Goal: Communication & Community: Answer question/provide support

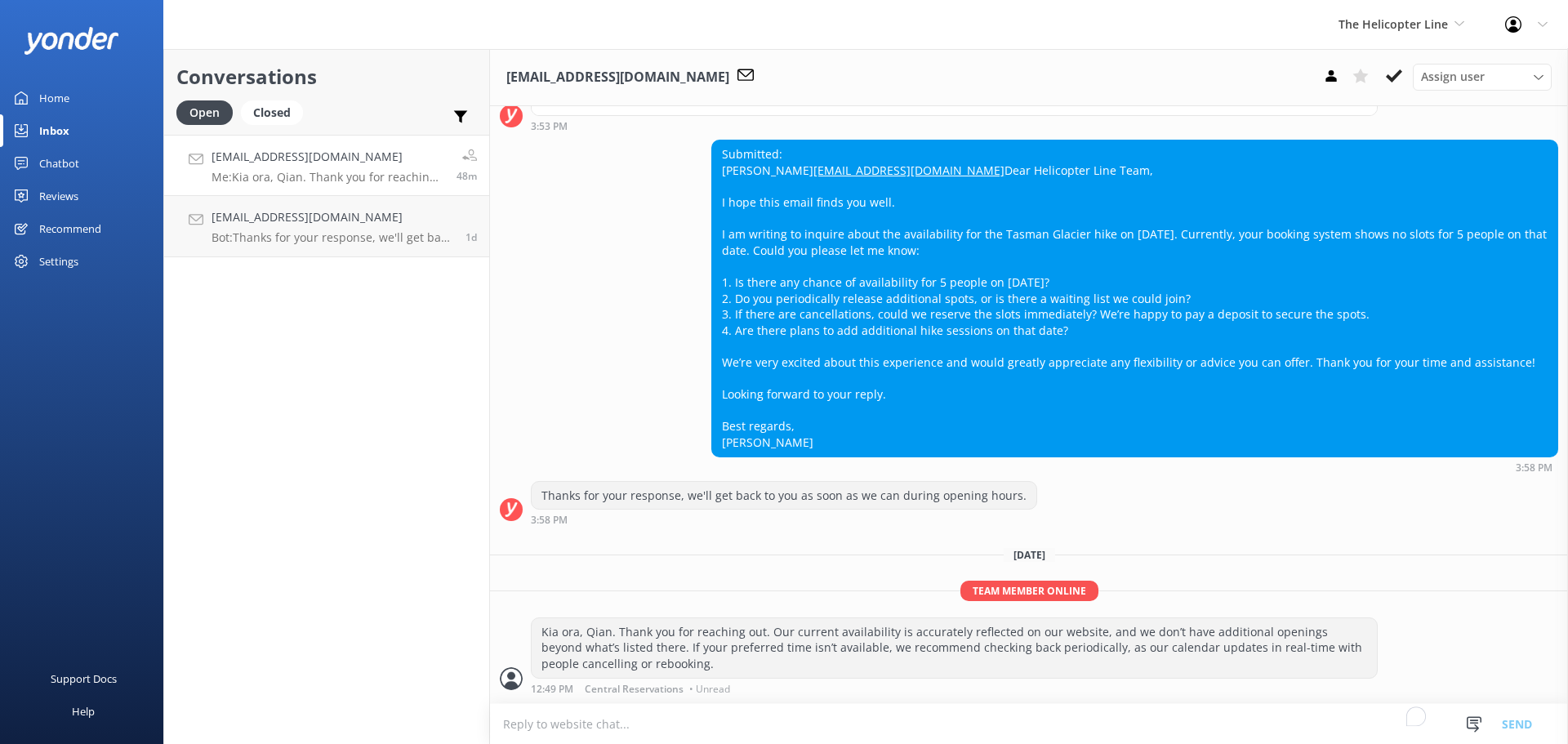
scroll to position [334, 0]
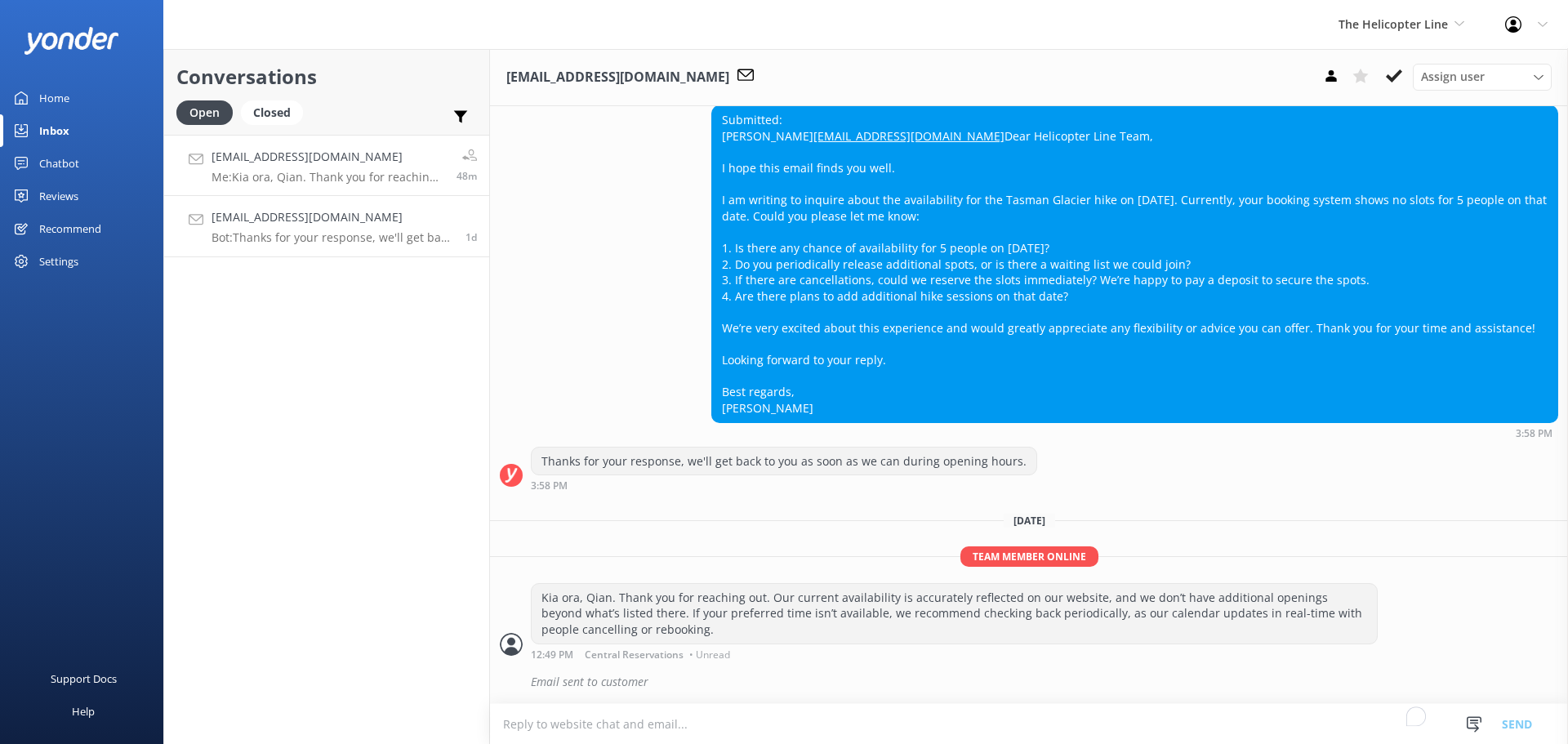
click at [327, 240] on p "Bot: Thanks for your response, we'll get back to you as soon as we can during o…" at bounding box center [332, 237] width 242 height 15
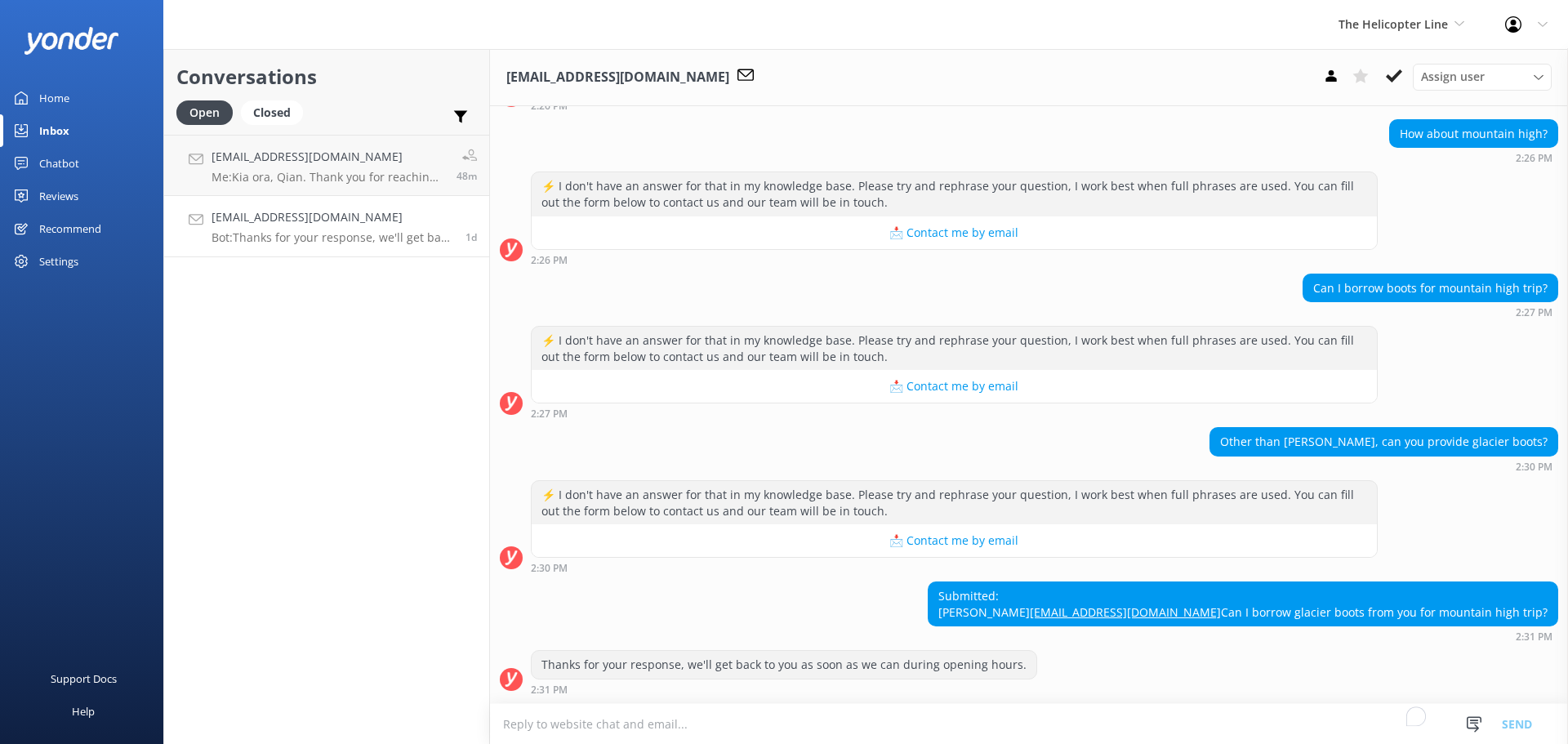
scroll to position [272, 0]
click at [377, 143] on link "[EMAIL_ADDRESS][DOMAIN_NAME] Me: [PERSON_NAME], Qian. Thank you for reaching ou…" at bounding box center [327, 165] width 325 height 61
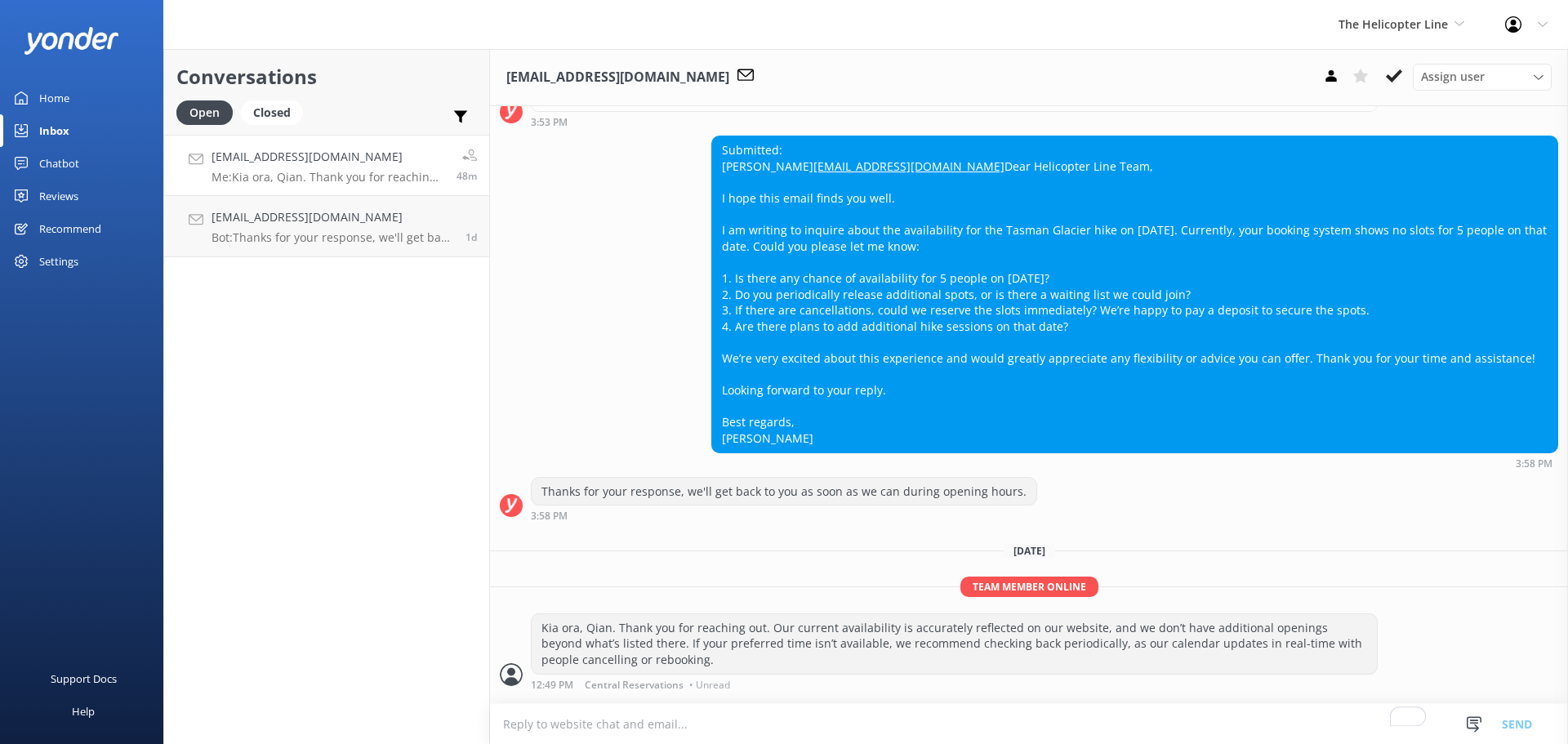
scroll to position [334, 0]
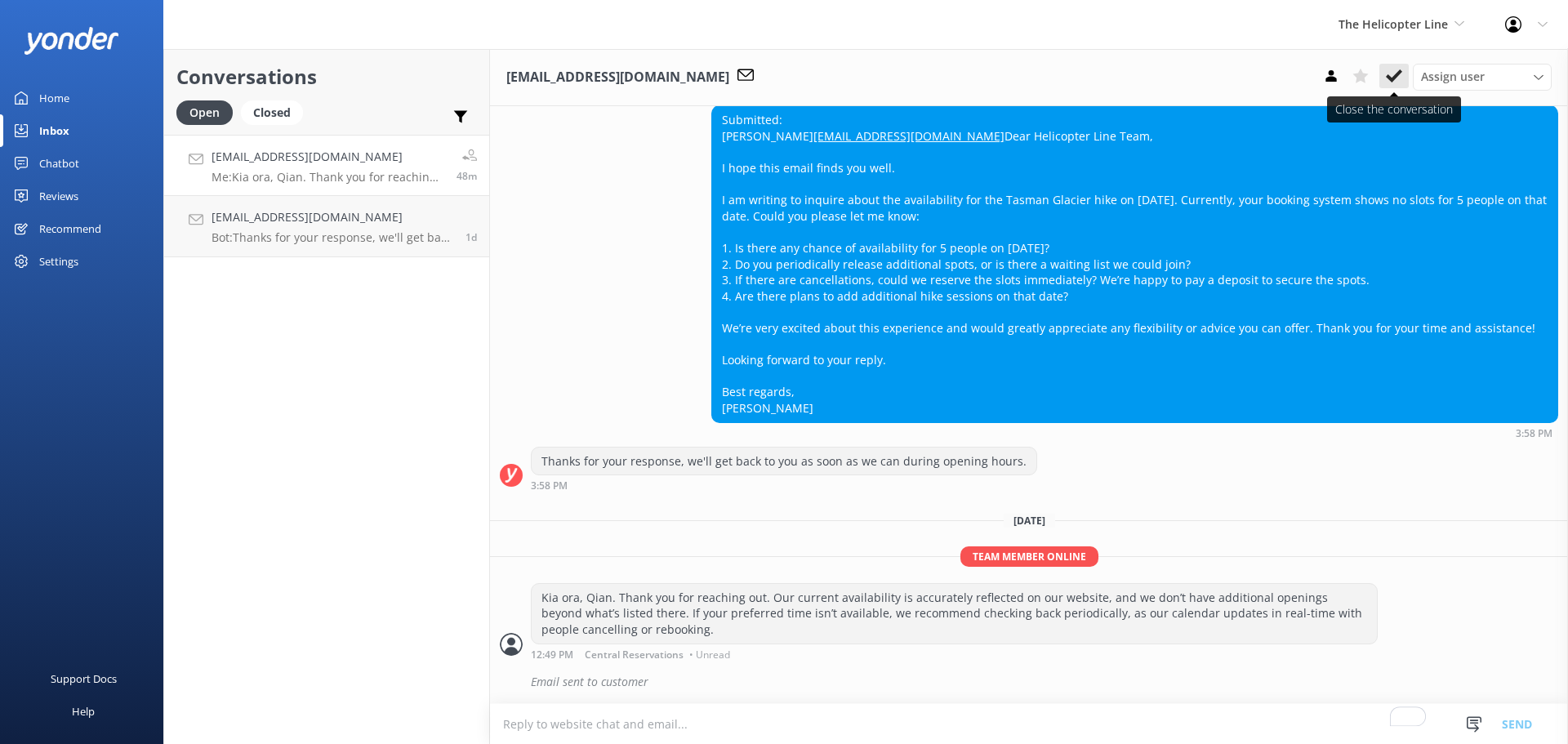
click at [1401, 75] on icon at bounding box center [1394, 76] width 16 height 16
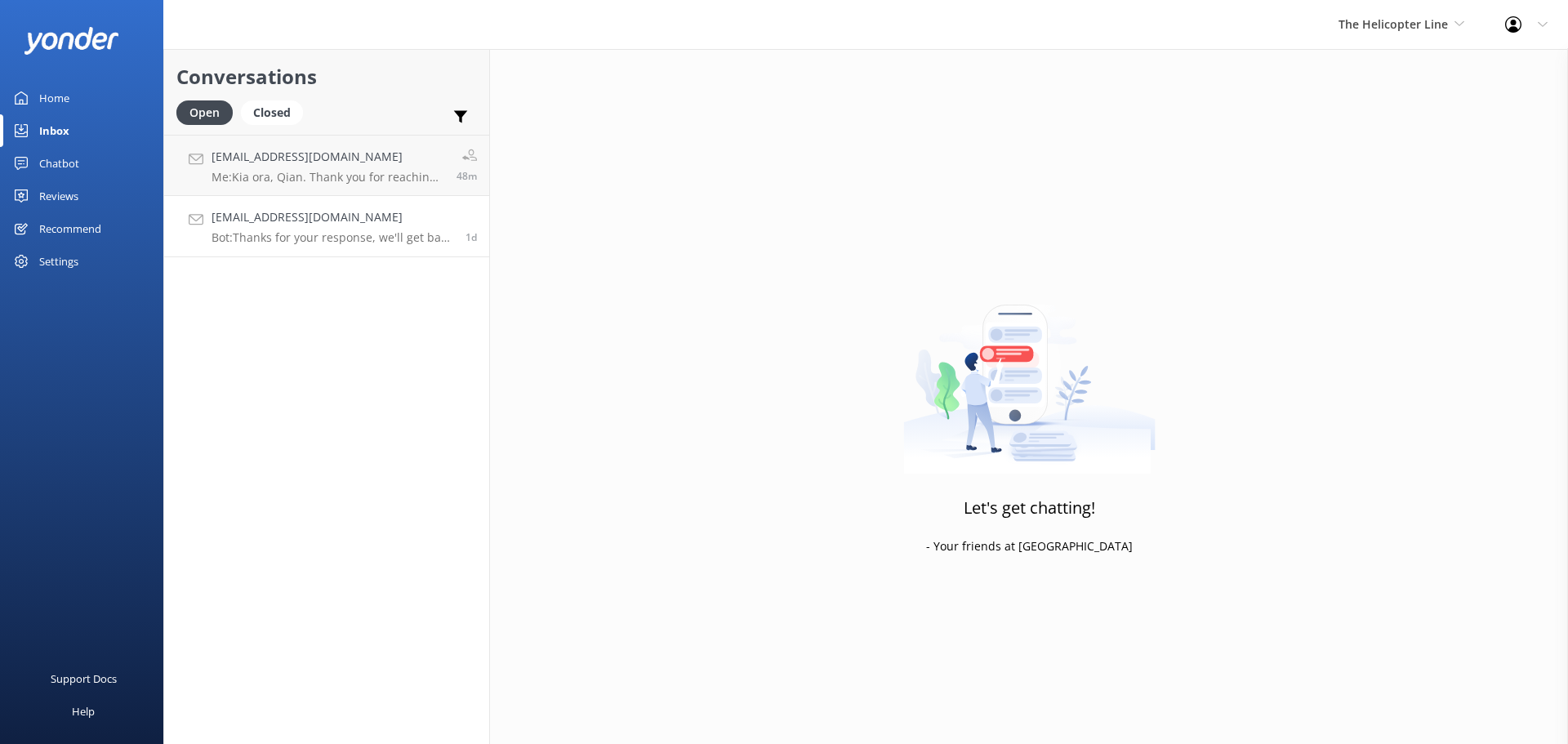
click at [331, 215] on div "Conversations Open Closed Important Assigned to me Unassigned [EMAIL_ADDRESS][D…" at bounding box center [327, 397] width 327 height 695
click at [338, 152] on h4 "[EMAIL_ADDRESS][DOMAIN_NAME]" at bounding box center [332, 157] width 242 height 18
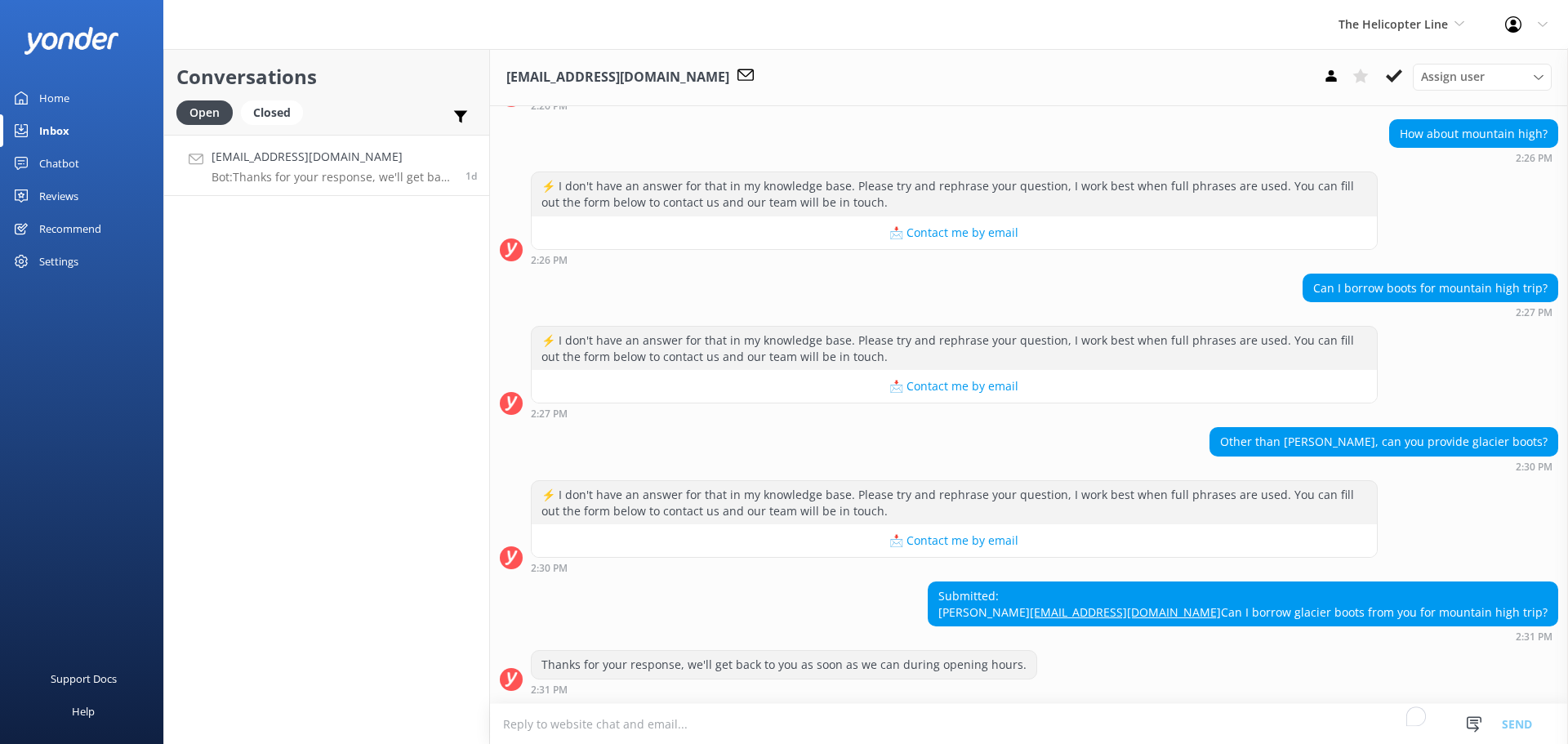
scroll to position [272, 0]
click at [981, 600] on div "Submitted: [PERSON_NAME] [PERSON_NAME][EMAIL_ADDRESS][DOMAIN_NAME] Can I borrow…" at bounding box center [1029, 611] width 1078 height 60
click at [752, 722] on textarea "To enrich screen reader interactions, please activate Accessibility in Grammarl…" at bounding box center [1029, 724] width 1078 height 40
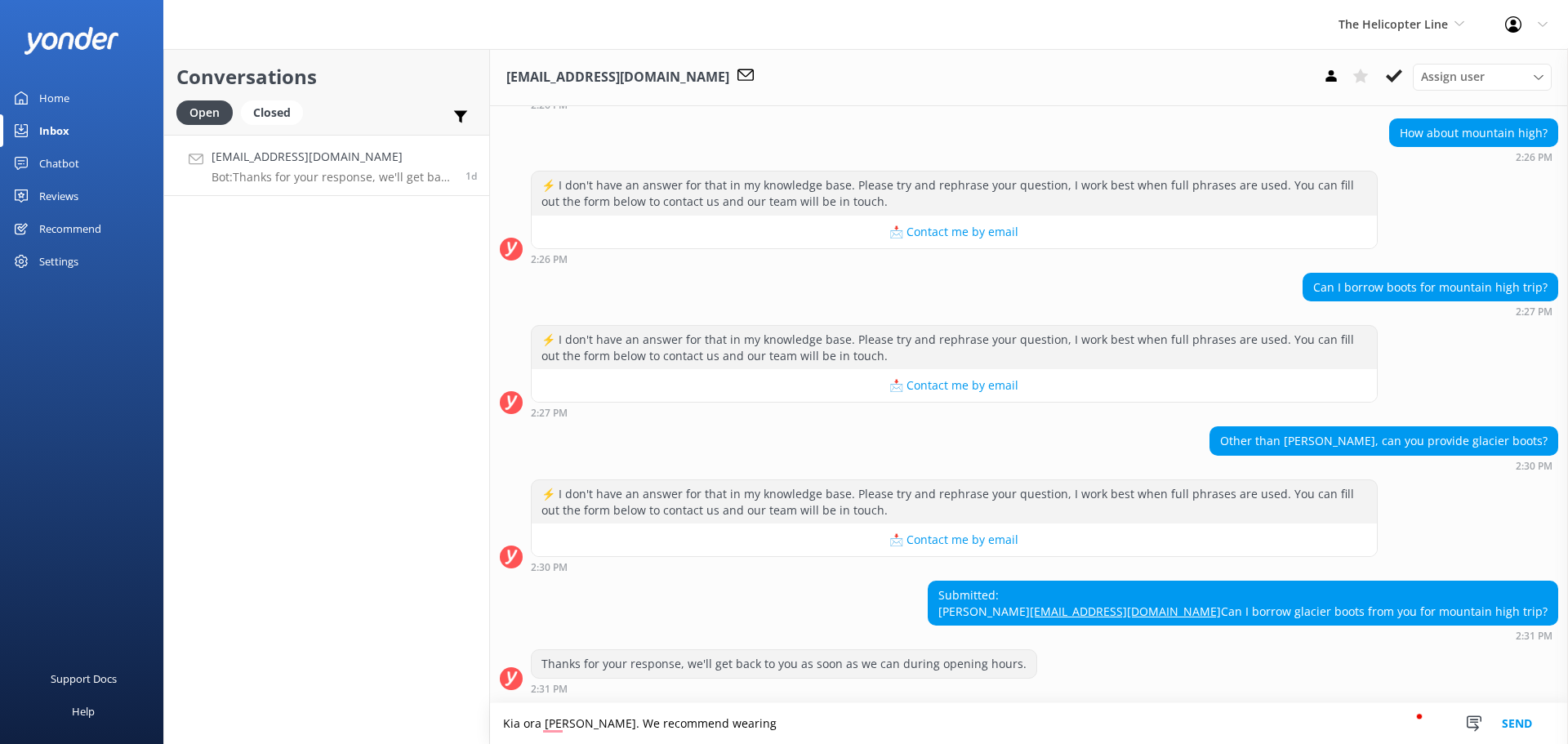
paste textarea "Comfortable and sturdy shoes."
click at [708, 720] on textarea "Kia ora [PERSON_NAME]. We recommend wearing Comfortable and sturdy shoes." at bounding box center [1029, 723] width 1078 height 41
click at [911, 727] on textarea "Kia ora [PERSON_NAME]. We recommend wearing comfortable and sturdy shoes." at bounding box center [1029, 723] width 1078 height 41
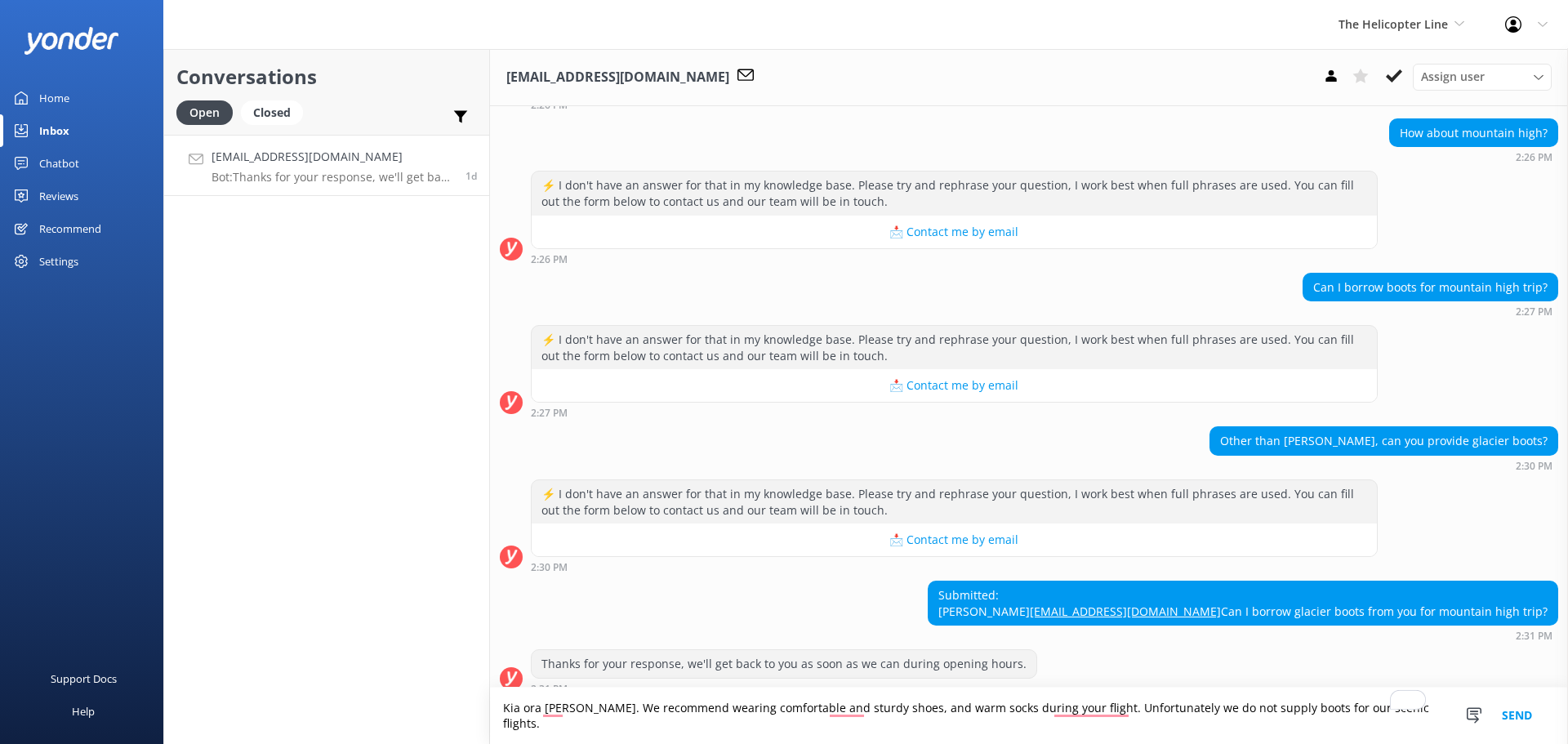
drag, startPoint x: 1376, startPoint y: 720, endPoint x: 1054, endPoint y: 713, distance: 322.1
click at [1054, 713] on textarea "Kia ora [PERSON_NAME]. We recommend wearing comfortable and sturdy shoes, and w…" at bounding box center [1029, 716] width 1078 height 57
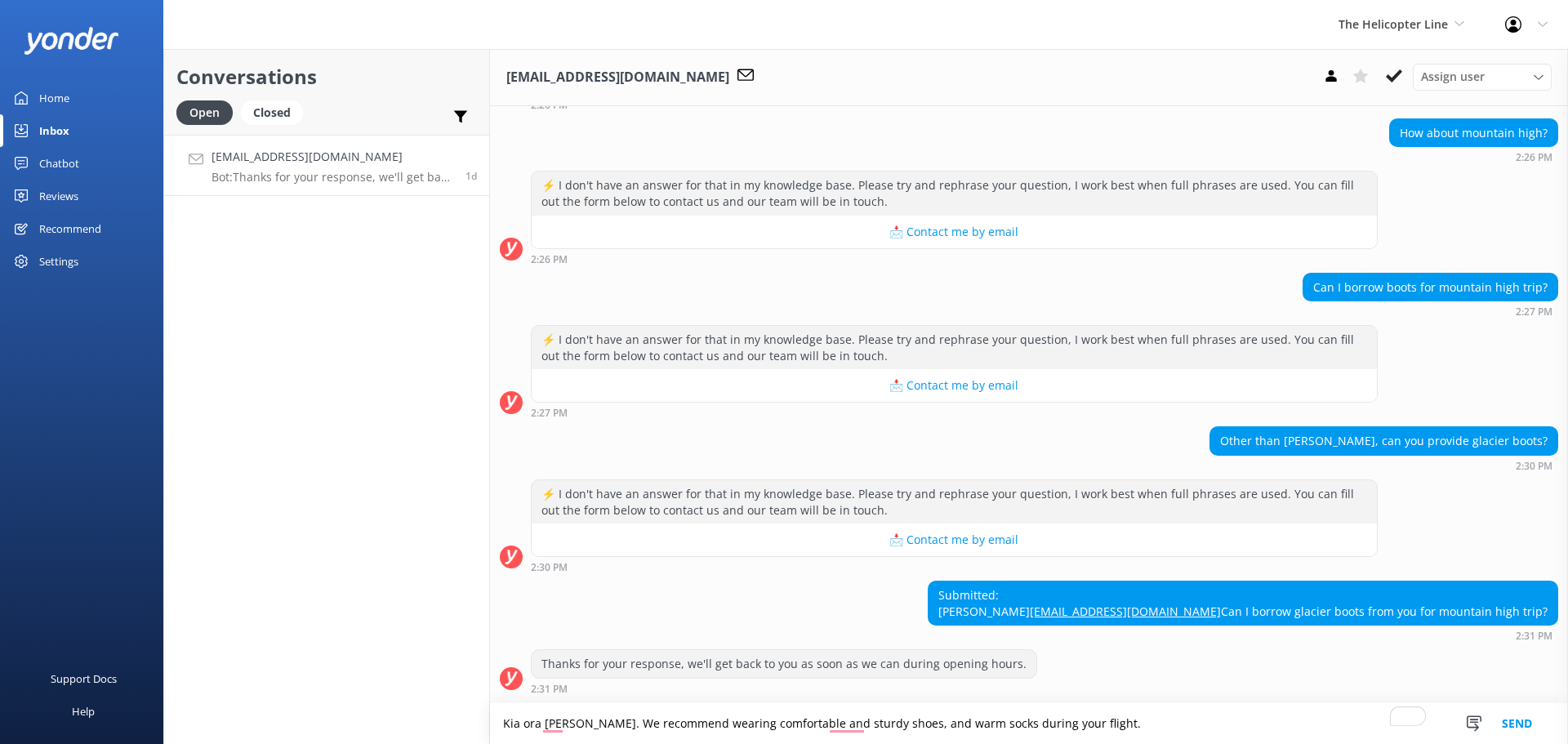
click at [566, 725] on textarea "Kia ora [PERSON_NAME]. We recommend wearing comfortable and sturdy shoes, and w…" at bounding box center [1029, 723] width 1078 height 41
paste textarea "Unfortunately we do not supply boots for our scenic flights."
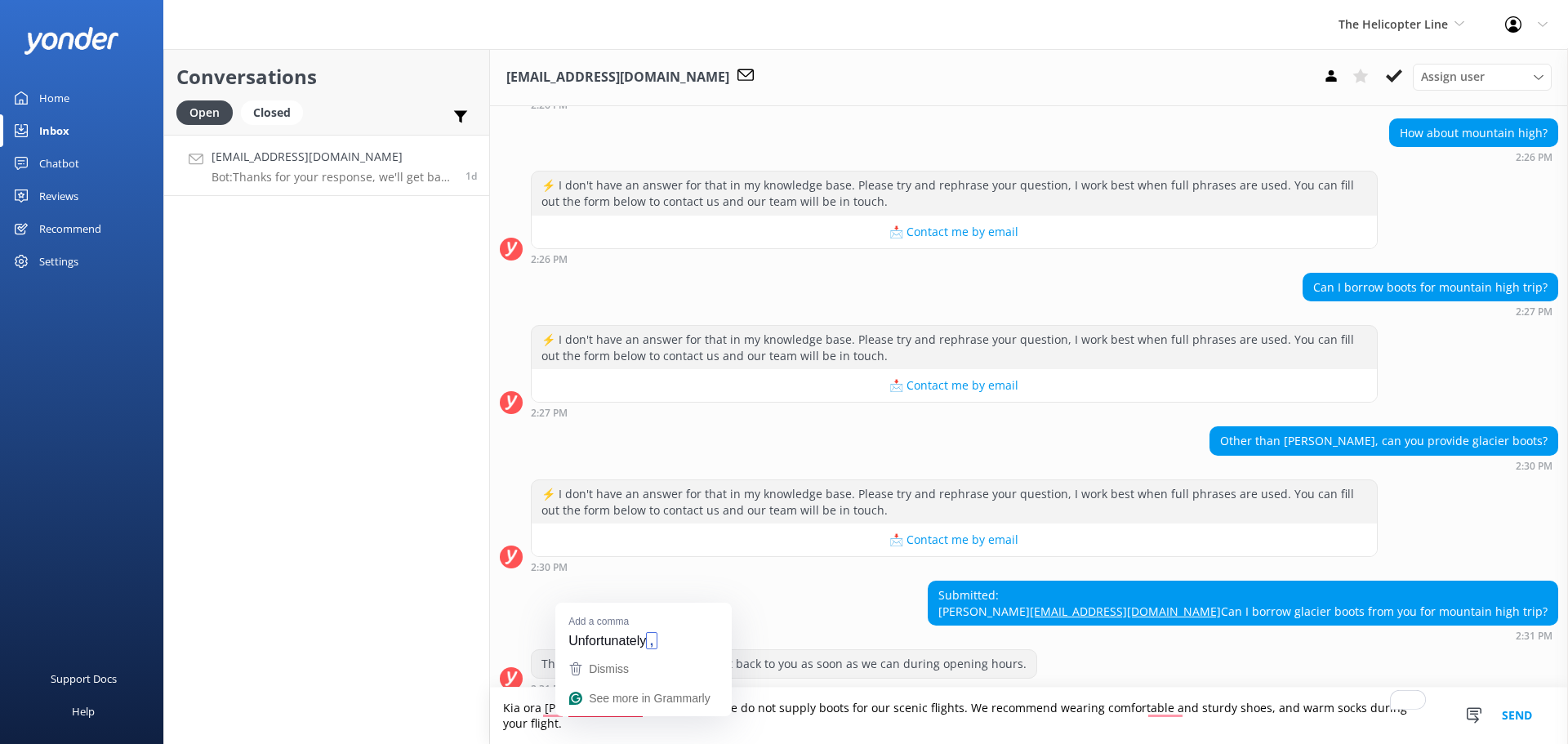
click at [613, 726] on textarea "Kia ora [PERSON_NAME]. Unfortunately we do not supply boots for our scenic flig…" at bounding box center [1029, 716] width 1078 height 57
click at [1176, 726] on textarea "Kia ora [PERSON_NAME]. Unfortunately, we do not supply boots for our scenic fli…" at bounding box center [1029, 716] width 1078 height 57
click at [1373, 720] on textarea "Kia ora [PERSON_NAME]. Unfortunately, we do not supply boots for our scenic fli…" at bounding box center [1029, 716] width 1078 height 57
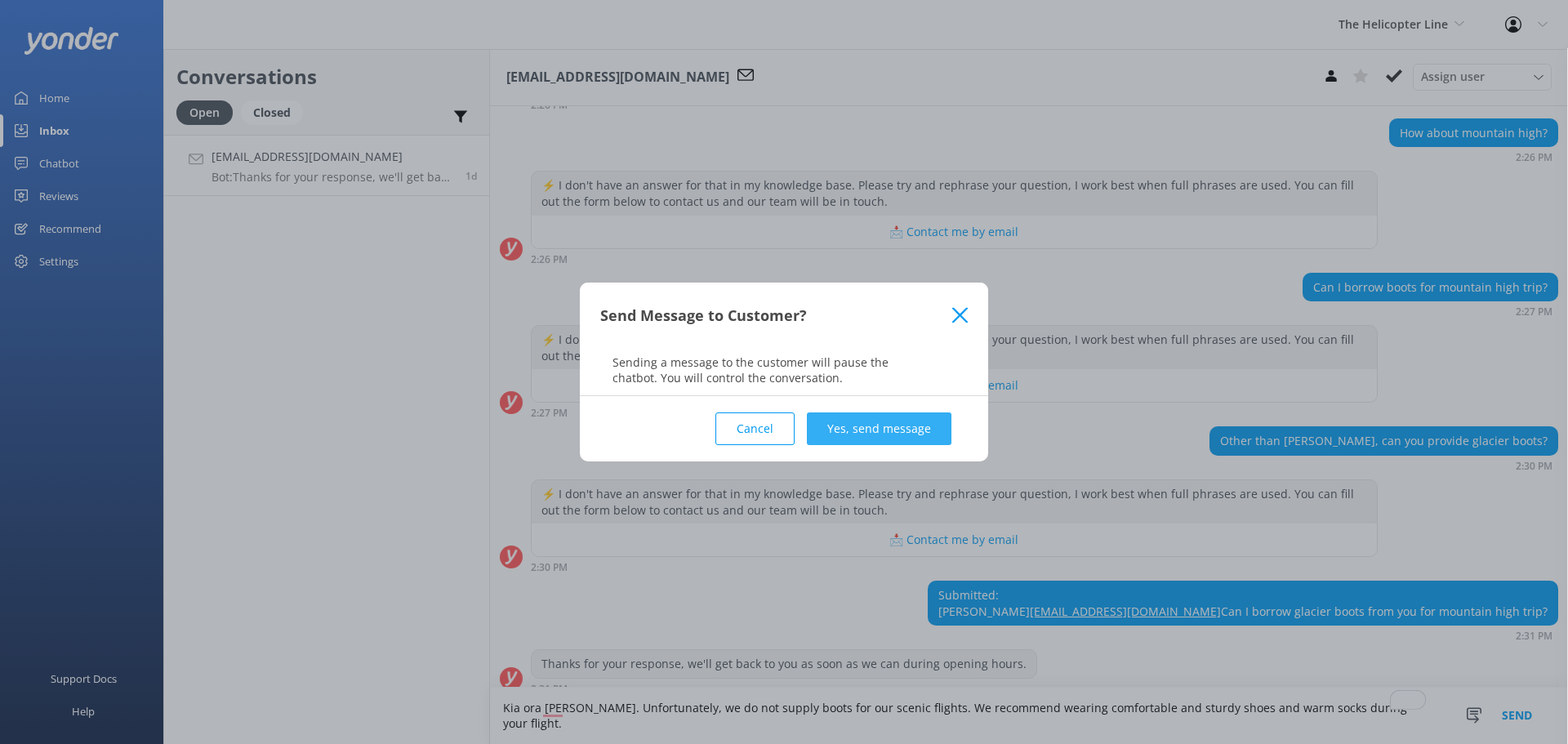
type textarea "Kia ora [PERSON_NAME]. Unfortunately, we do not supply boots for our scenic fli…"
click at [892, 419] on button "Yes, send message" at bounding box center [878, 429] width 144 height 33
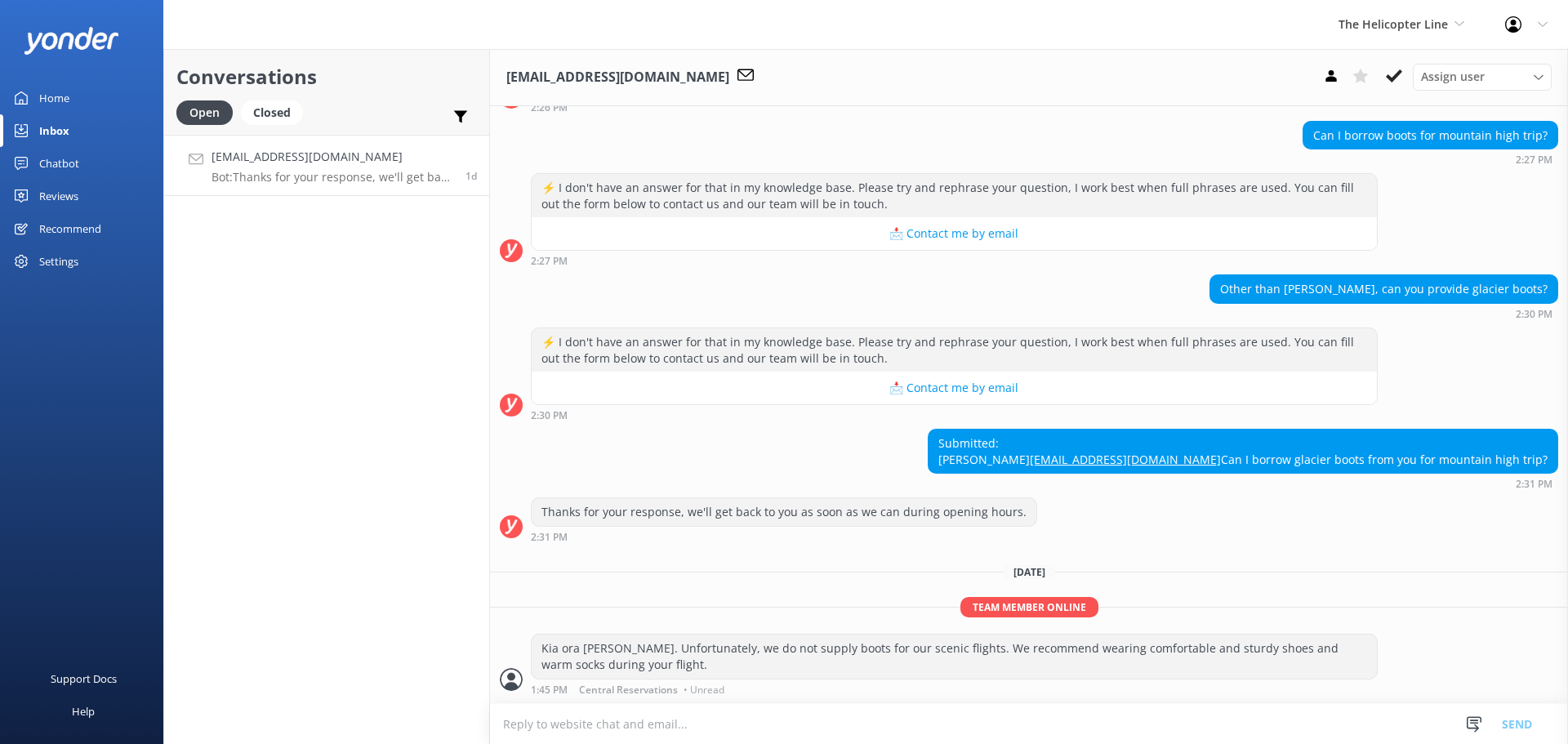
scroll to position [425, 0]
click at [1404, 553] on div "[DATE][PERSON_NAME] there 👋 I'm a virtual assistant for The Helicopter Line, he…" at bounding box center [1029, 208] width 1078 height 989
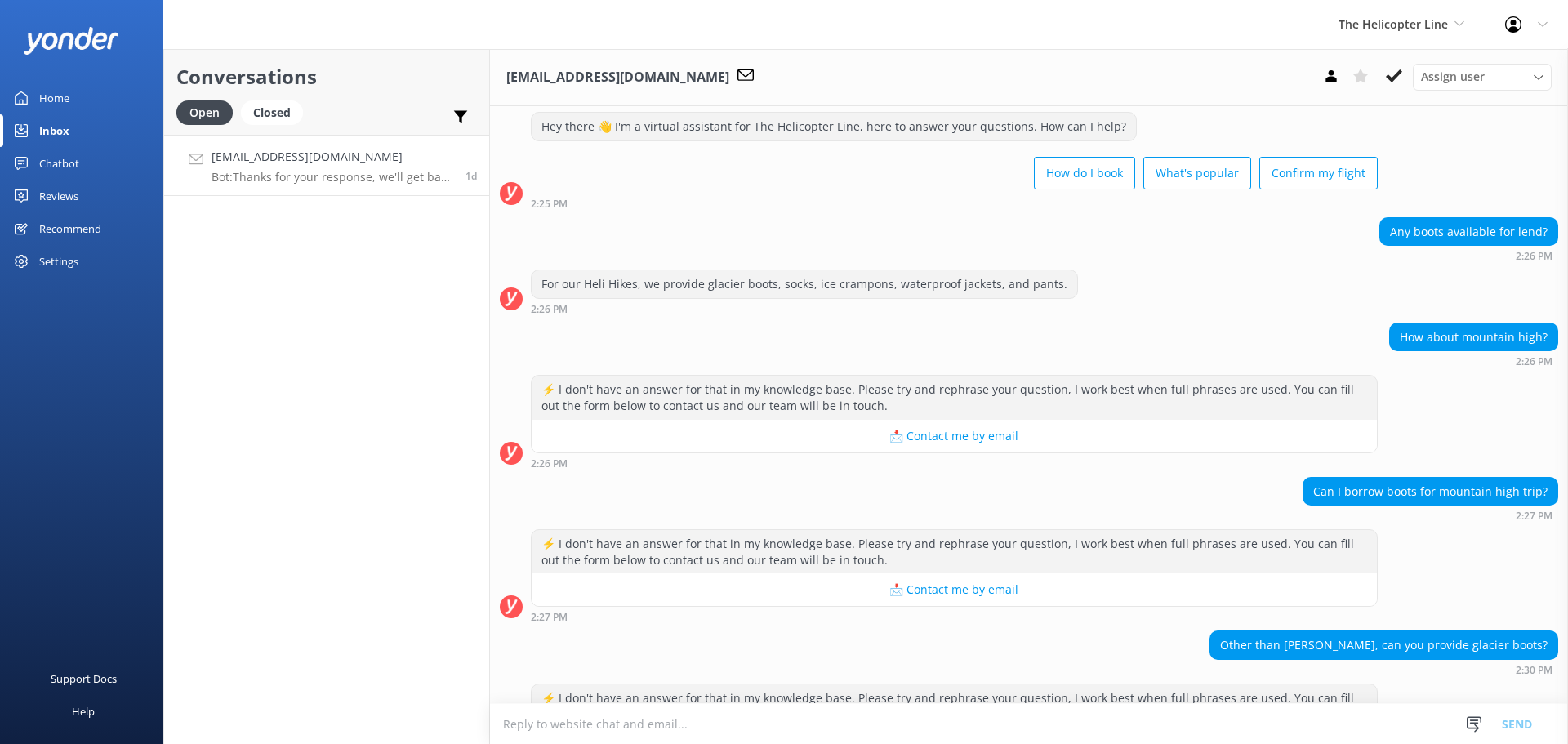
scroll to position [0, 0]
